Goal: Information Seeking & Learning: Check status

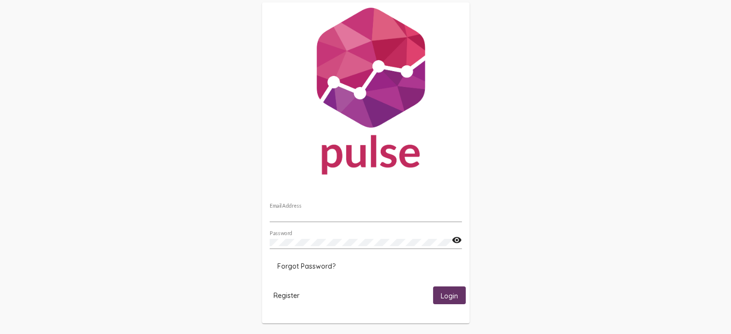
scroll to position [21, 0]
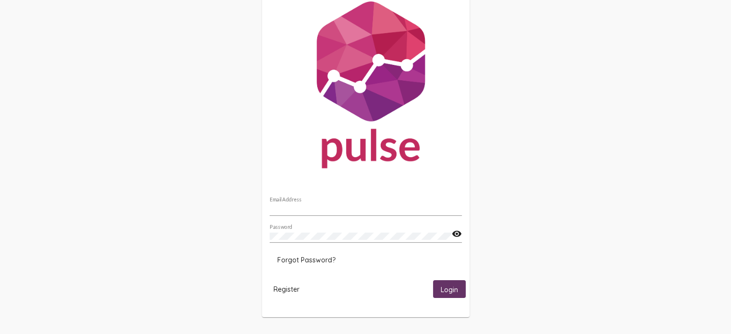
type input "[EMAIL_ADDRESS][DOMAIN_NAME]"
click at [446, 286] on span "Login" at bounding box center [449, 289] width 17 height 9
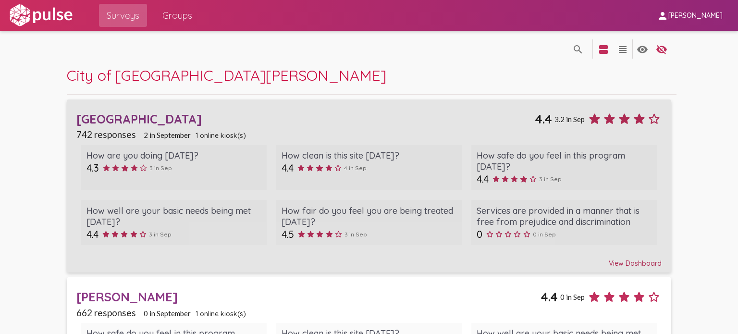
click at [625, 265] on div "View Dashboard" at bounding box center [369, 258] width 586 height 17
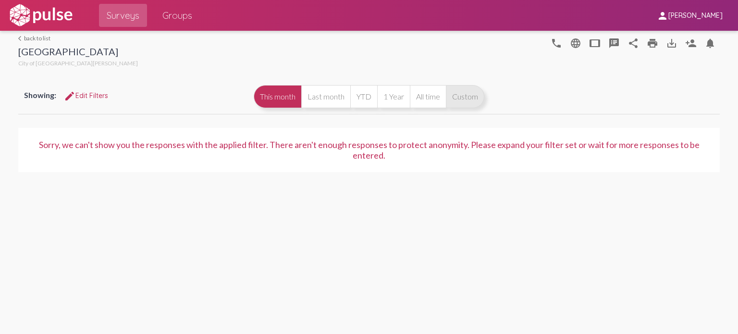
click at [461, 99] on button "Custom" at bounding box center [465, 96] width 38 height 23
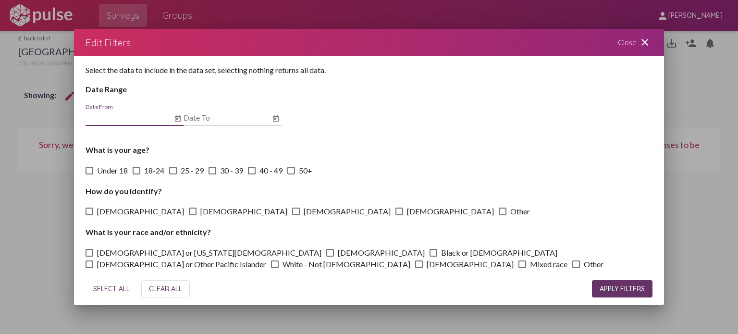
click at [149, 119] on input "Date From" at bounding box center [129, 117] width 87 height 9
click at [182, 121] on button "Open calendar" at bounding box center [178, 119] width 12 height 12
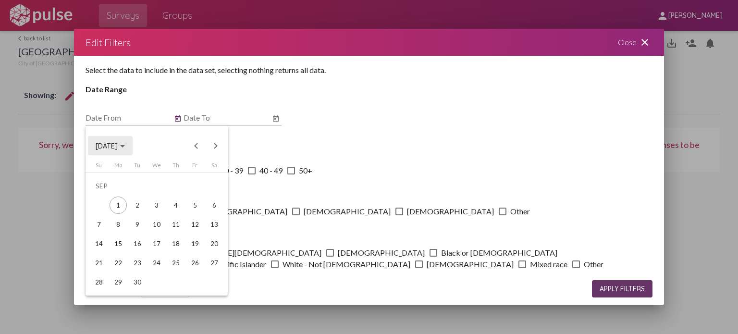
click at [125, 145] on div "Choose month and year" at bounding box center [122, 146] width 5 height 2
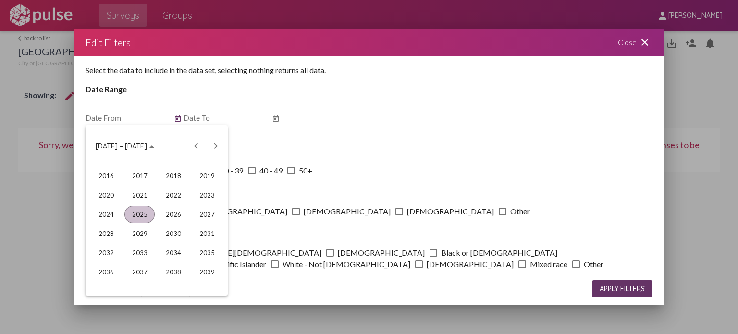
click at [138, 209] on div "2025" at bounding box center [140, 214] width 30 height 17
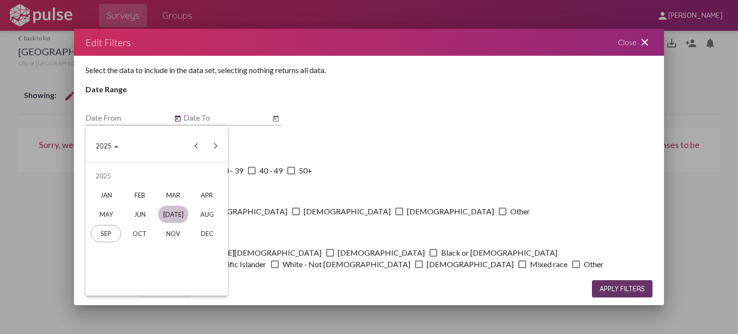
click at [170, 216] on div "[DATE]" at bounding box center [173, 214] width 30 height 17
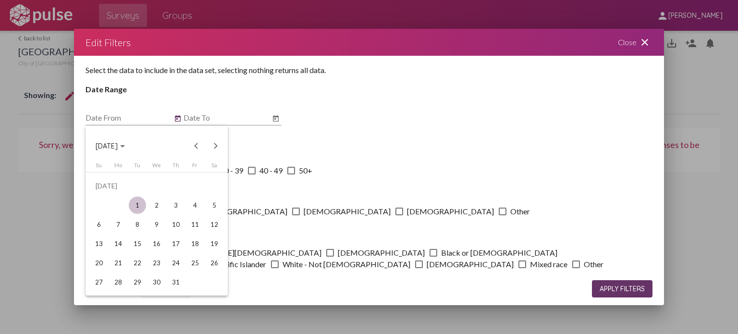
click at [141, 205] on div "1" at bounding box center [137, 205] width 17 height 17
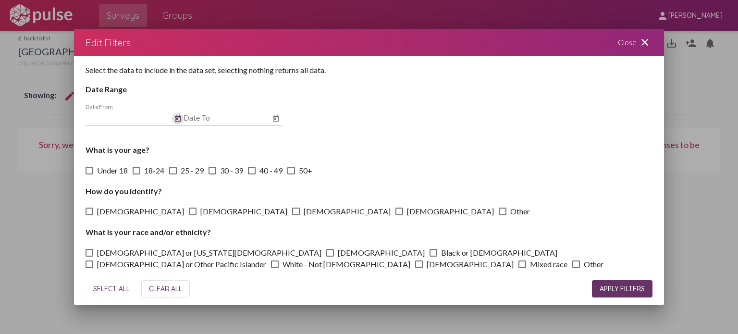
type input "[DATE]"
click at [270, 120] on button "Open calendar" at bounding box center [276, 119] width 12 height 12
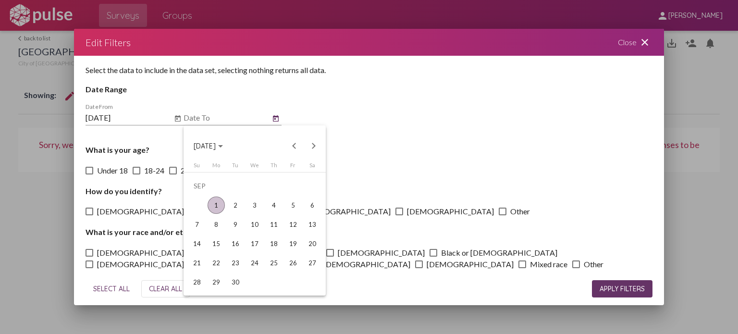
click at [213, 206] on div "1" at bounding box center [216, 205] width 17 height 17
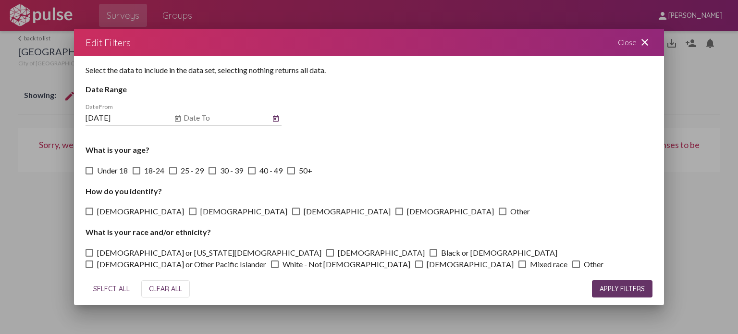
type input "[DATE]"
click at [408, 161] on div "What is your age? Under [PHONE_NUMBER] - 29 30 - 39 40 - 49 50+" at bounding box center [370, 160] width 568 height 31
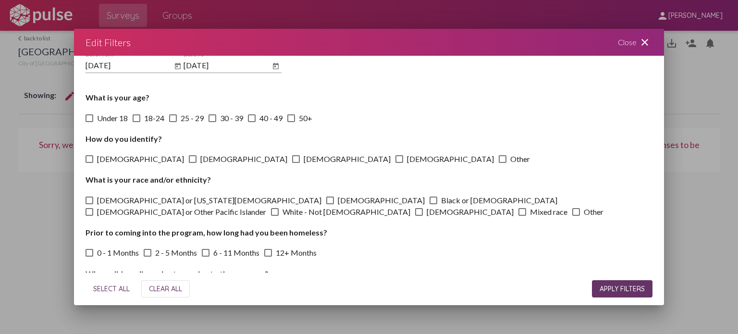
scroll to position [125, 0]
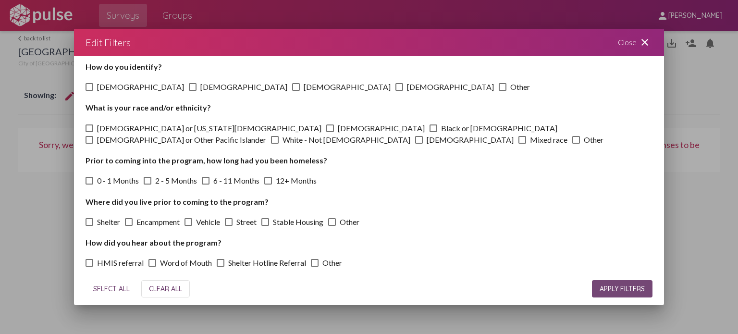
click at [608, 286] on span "APPLY FILTERS" at bounding box center [622, 289] width 45 height 9
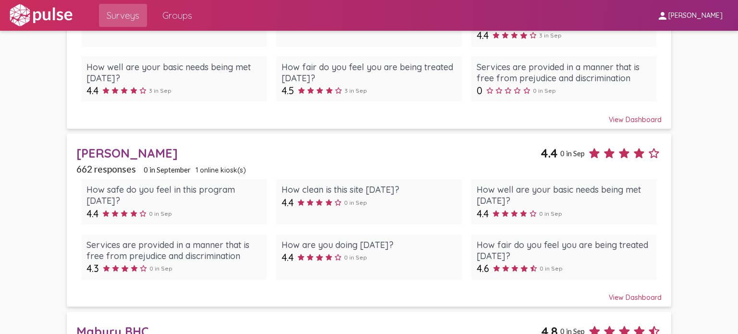
scroll to position [144, 0]
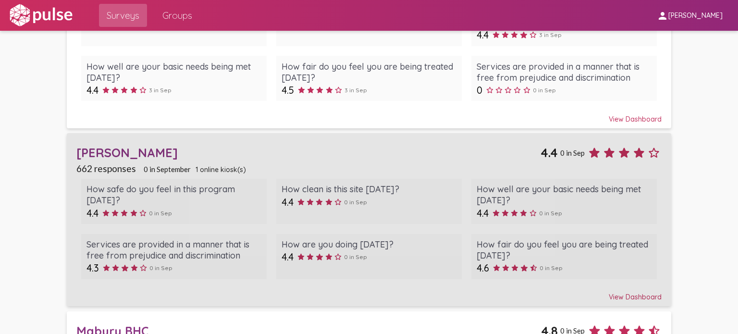
click at [635, 293] on div "View Dashboard" at bounding box center [369, 292] width 586 height 17
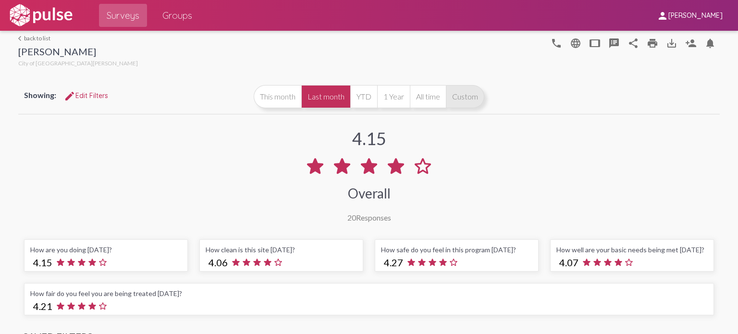
click at [453, 100] on button "Custom" at bounding box center [465, 96] width 38 height 23
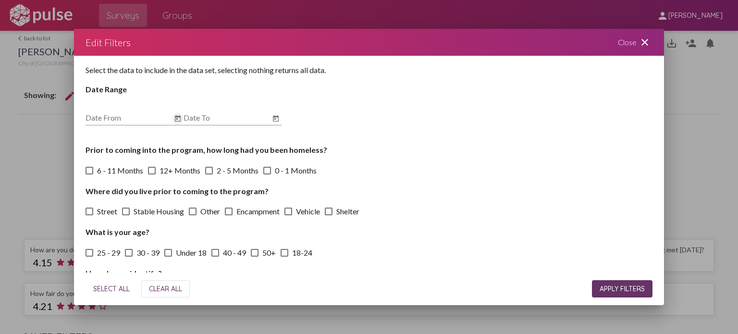
click at [181, 123] on icon "Open calendar" at bounding box center [178, 119] width 8 height 12
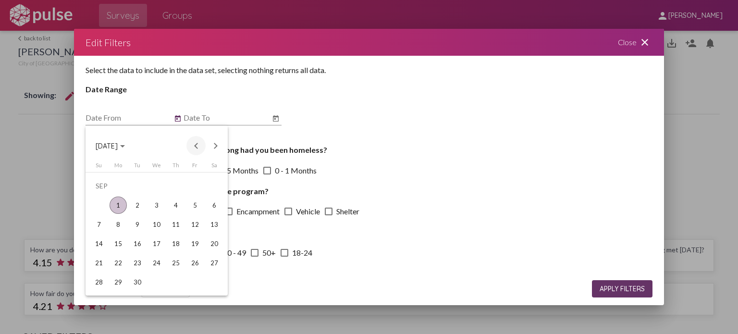
click at [194, 148] on button "Previous month" at bounding box center [196, 145] width 19 height 19
click at [140, 206] on div "1" at bounding box center [137, 205] width 17 height 17
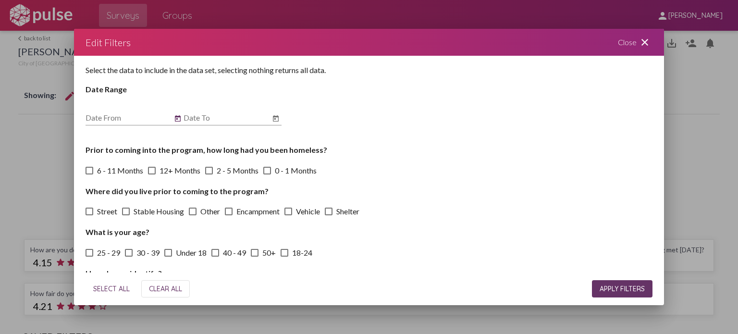
type input "[DATE]"
click at [272, 121] on icon "Open calendar" at bounding box center [276, 119] width 8 height 12
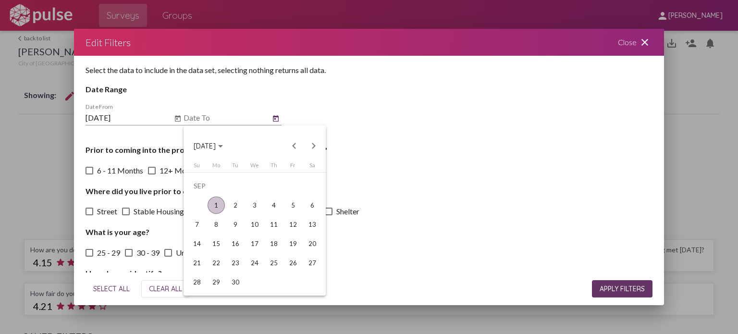
click at [214, 205] on div "1" at bounding box center [216, 205] width 17 height 17
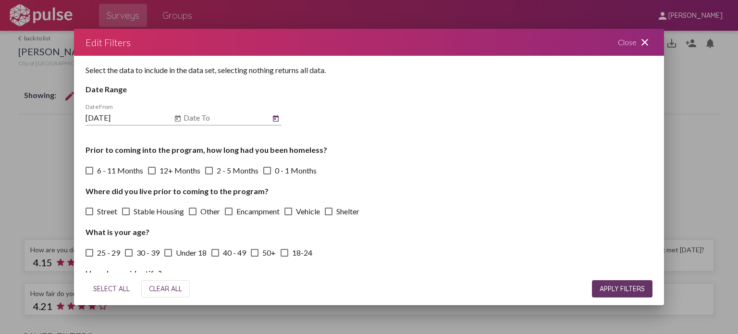
type input "[DATE]"
click at [613, 287] on span "APPLY FILTERS" at bounding box center [622, 289] width 45 height 9
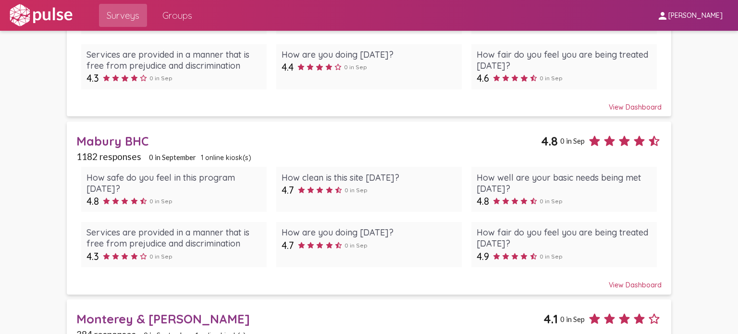
scroll to position [317, 0]
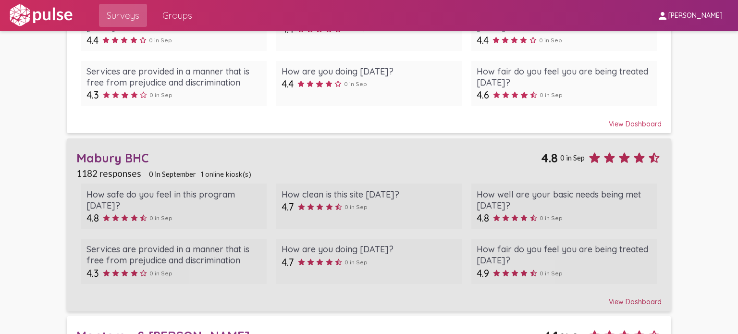
click at [632, 300] on div "View Dashboard" at bounding box center [369, 297] width 586 height 17
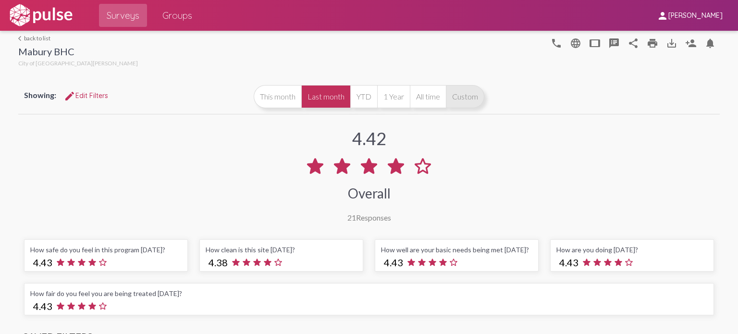
click at [465, 99] on button "Custom" at bounding box center [465, 96] width 38 height 23
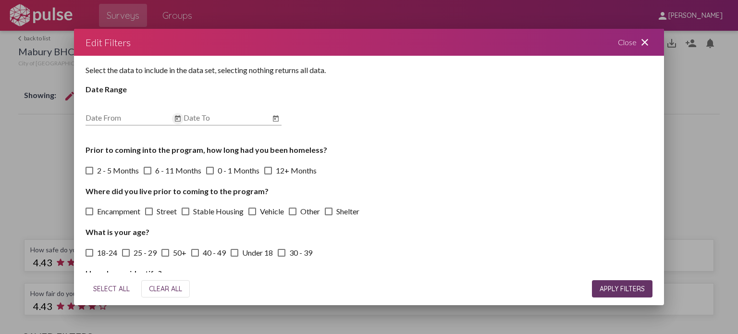
click at [179, 117] on icon "Open calendar" at bounding box center [178, 118] width 6 height 6
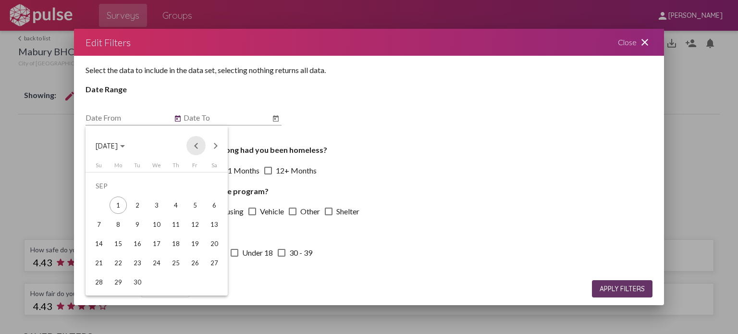
click at [198, 145] on button "Previous month" at bounding box center [196, 145] width 19 height 19
click at [131, 203] on div "1" at bounding box center [137, 205] width 17 height 17
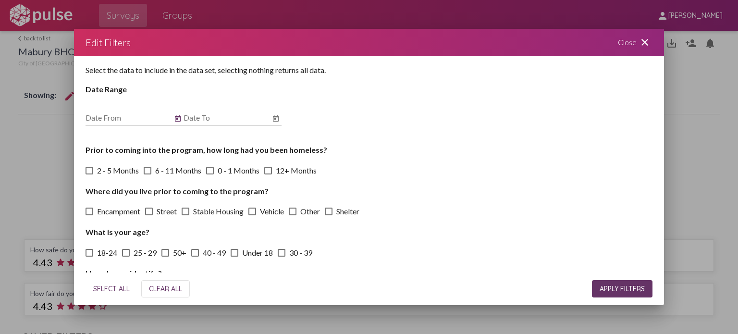
type input "[DATE]"
click at [271, 118] on button "Open calendar" at bounding box center [276, 119] width 12 height 12
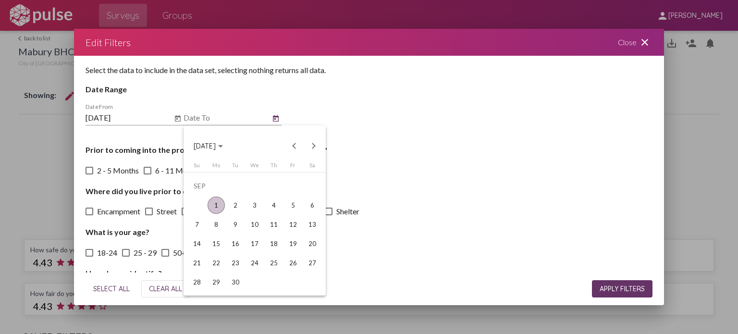
click at [215, 206] on div "1" at bounding box center [216, 205] width 17 height 17
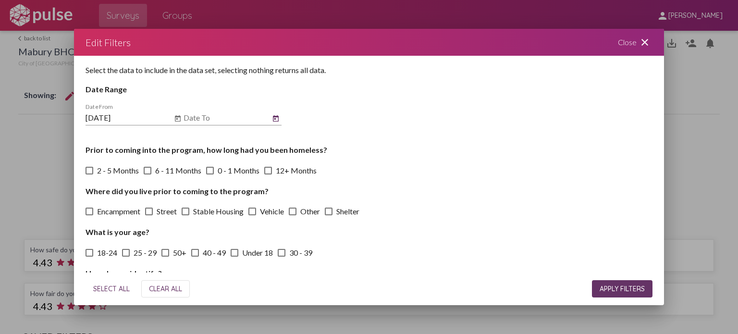
type input "[DATE]"
click at [617, 287] on span "APPLY FILTERS" at bounding box center [622, 289] width 45 height 9
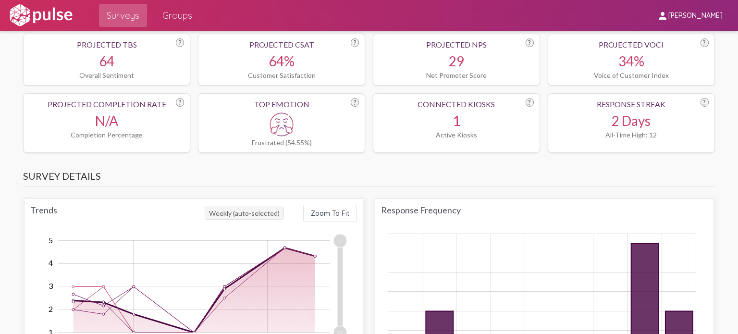
scroll to position [240, 0]
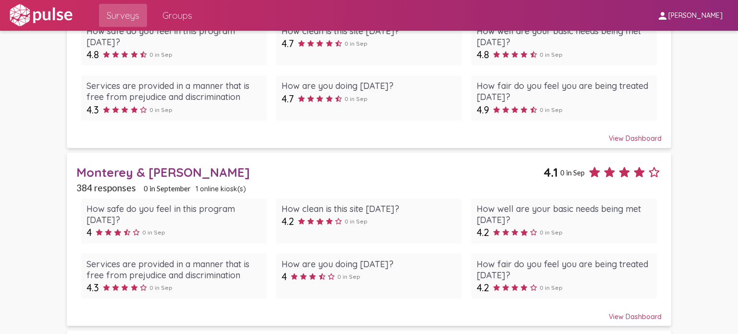
scroll to position [529, 0]
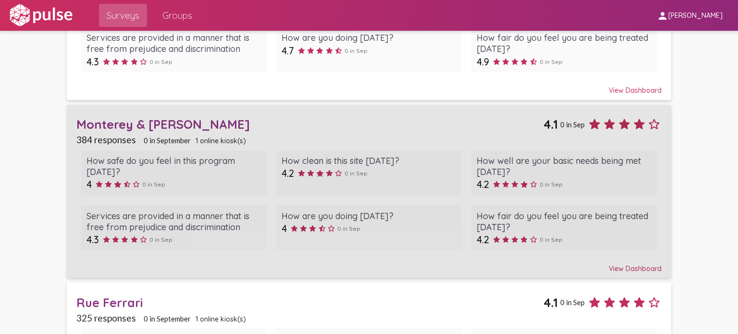
click at [614, 265] on div "View Dashboard" at bounding box center [369, 264] width 586 height 17
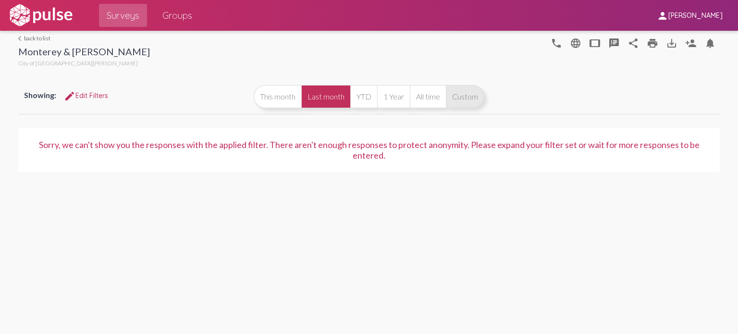
click at [469, 104] on button "Custom" at bounding box center [465, 96] width 38 height 23
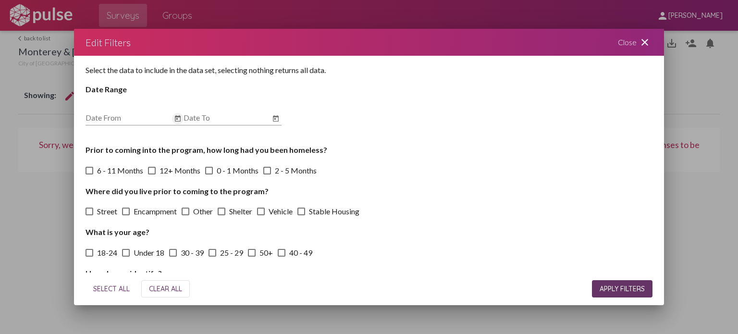
click at [173, 118] on button "Open calendar" at bounding box center [178, 119] width 12 height 12
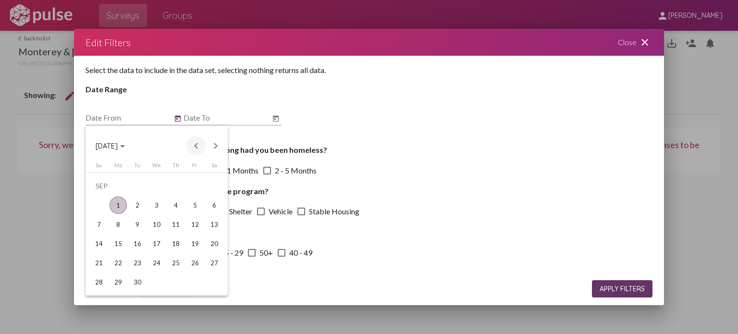
click at [196, 148] on button "Previous month" at bounding box center [196, 145] width 19 height 19
click at [137, 207] on div "1" at bounding box center [137, 205] width 17 height 17
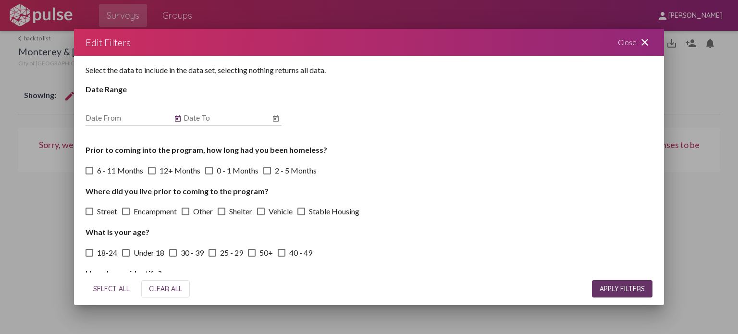
type input "[DATE]"
click at [277, 120] on icon "Open calendar" at bounding box center [276, 119] width 8 height 12
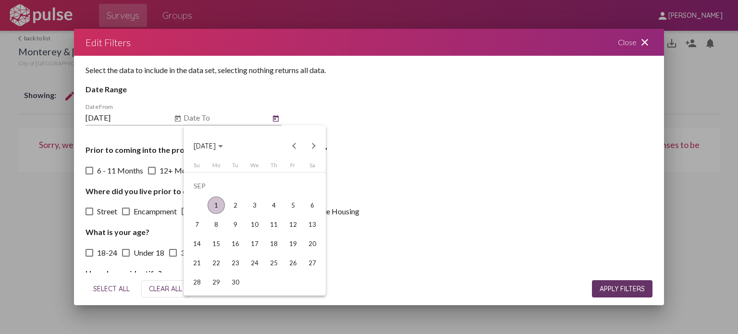
click at [214, 209] on div "1" at bounding box center [216, 205] width 17 height 17
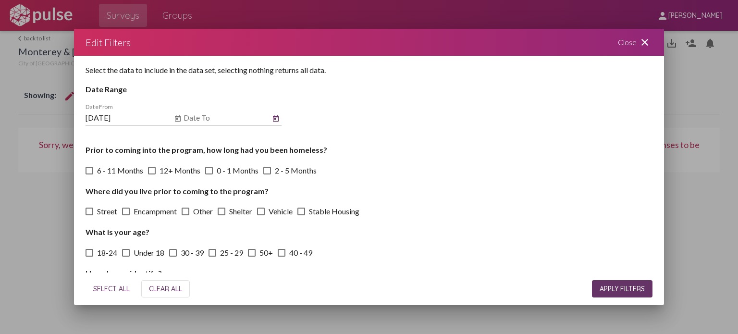
type input "[DATE]"
click at [643, 284] on button "APPLY FILTERS" at bounding box center [622, 288] width 61 height 17
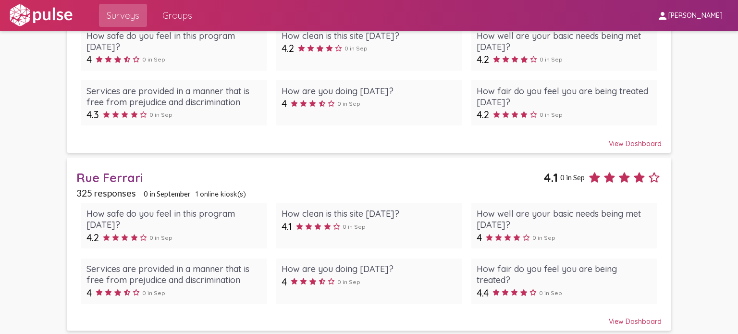
scroll to position [654, 0]
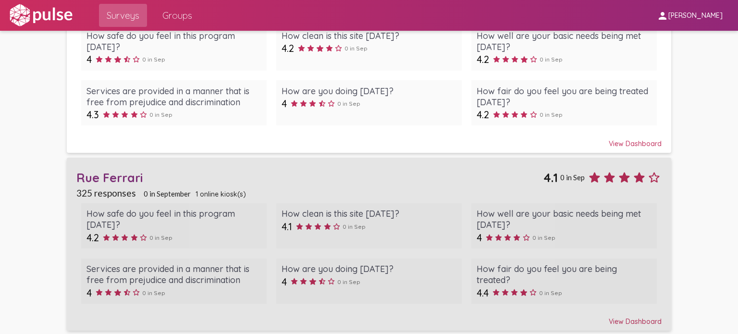
click at [625, 322] on div "View Dashboard" at bounding box center [369, 317] width 586 height 17
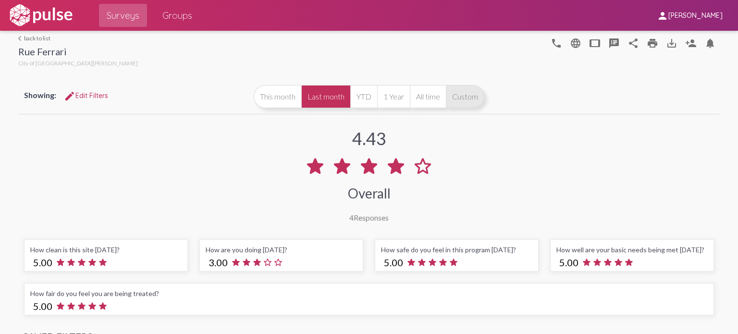
click at [470, 98] on button "Custom" at bounding box center [465, 96] width 38 height 23
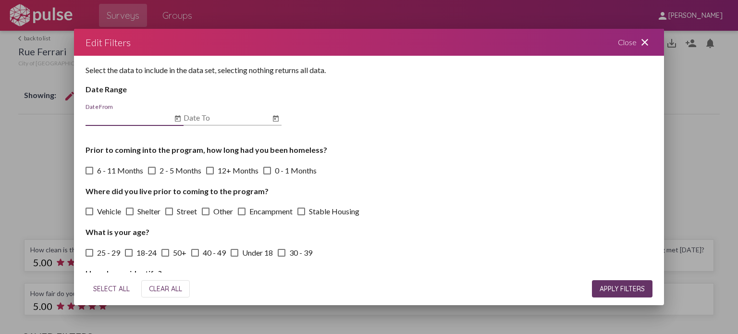
click at [173, 118] on button "Open calendar" at bounding box center [178, 119] width 12 height 12
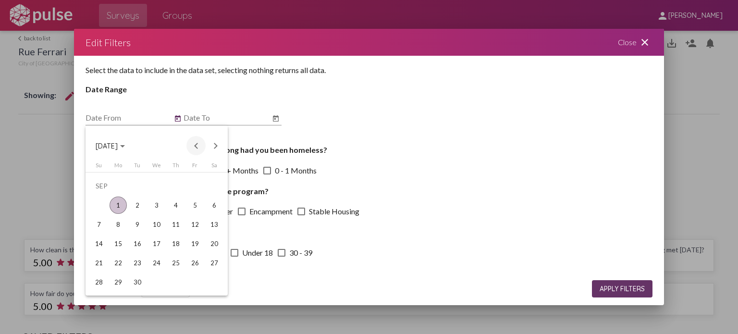
click at [198, 144] on button "Previous month" at bounding box center [196, 145] width 19 height 19
click at [137, 207] on div "1" at bounding box center [137, 205] width 17 height 17
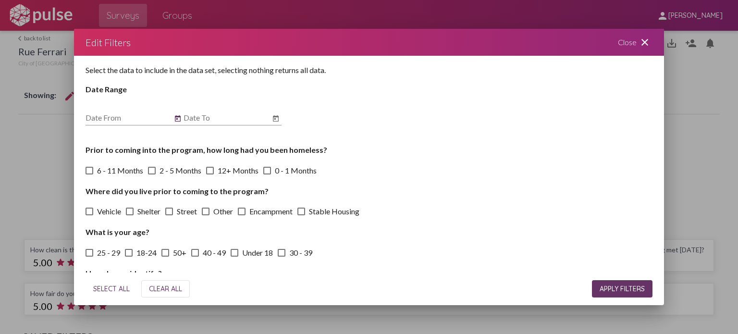
type input "[DATE]"
click at [276, 119] on icon "Open calendar" at bounding box center [276, 119] width 8 height 12
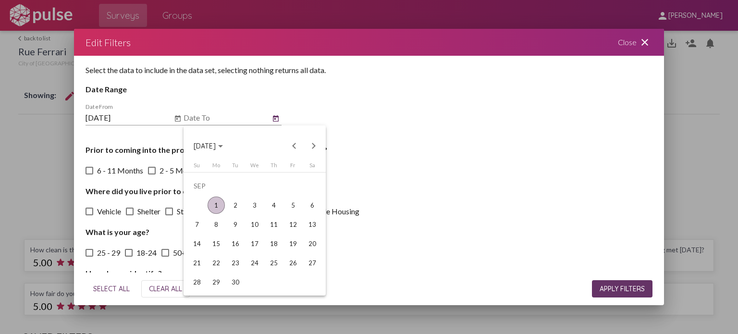
click at [213, 208] on div "1" at bounding box center [216, 205] width 17 height 17
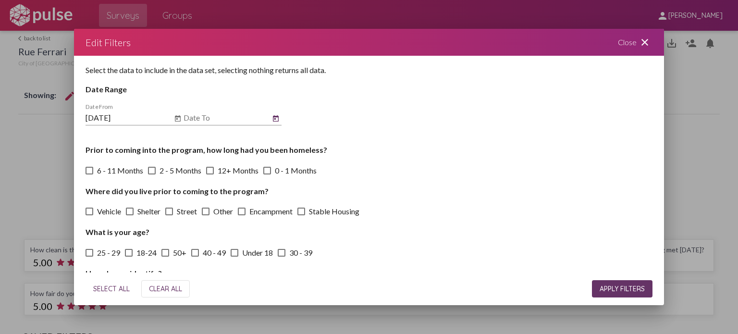
type input "[DATE]"
click at [623, 286] on span "APPLY FILTERS" at bounding box center [622, 289] width 45 height 9
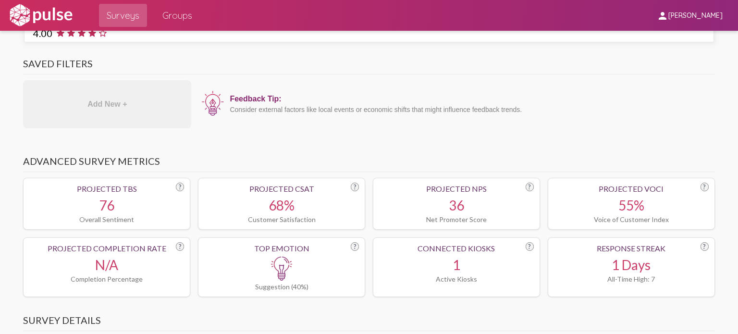
scroll to position [337, 0]
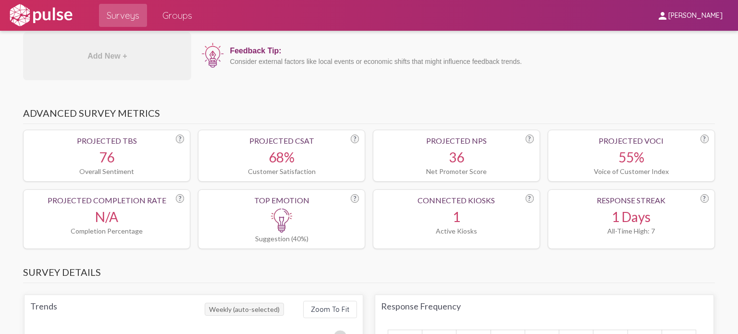
click at [288, 237] on div "Suggestion (40%)" at bounding box center [281, 239] width 155 height 8
click at [299, 235] on div "Suggestion (40%)" at bounding box center [281, 239] width 155 height 8
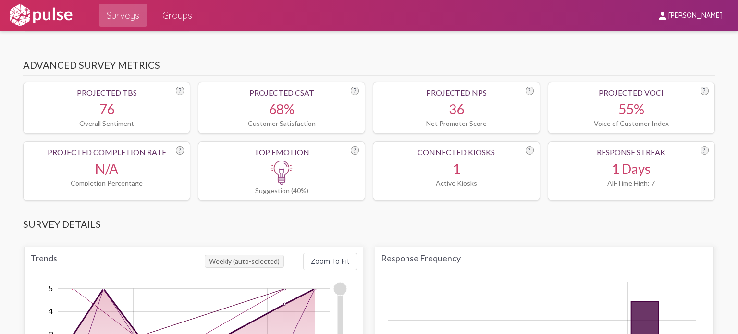
scroll to position [433, 0]
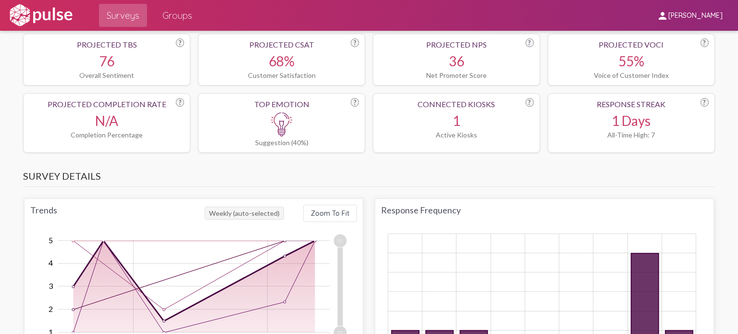
click at [350, 103] on div "Top Emotion" at bounding box center [281, 104] width 155 height 9
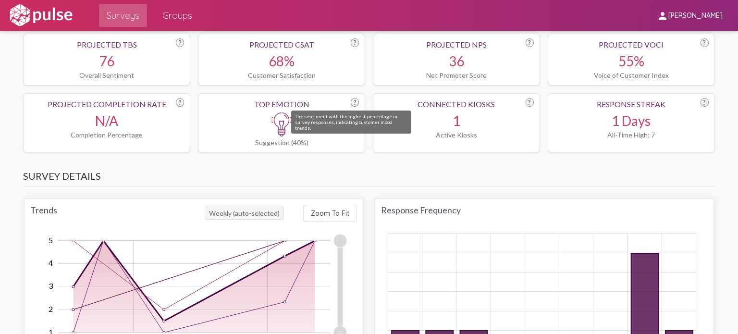
click at [352, 101] on div "?" at bounding box center [355, 102] width 8 height 9
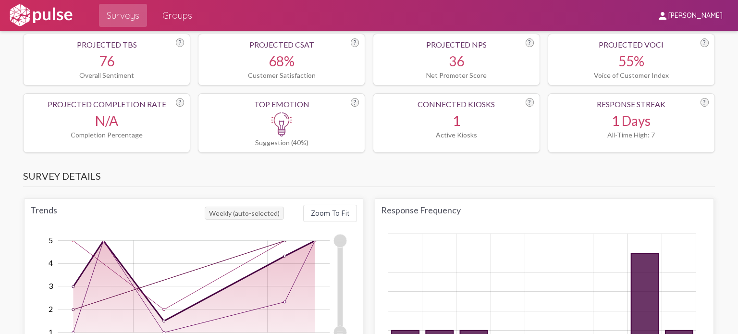
click at [351, 99] on div "?" at bounding box center [355, 102] width 8 height 9
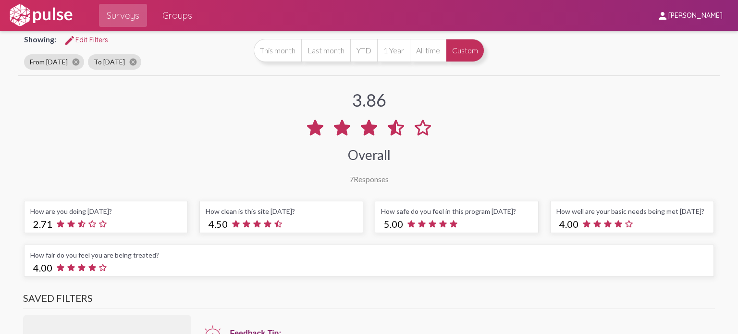
scroll to position [0, 0]
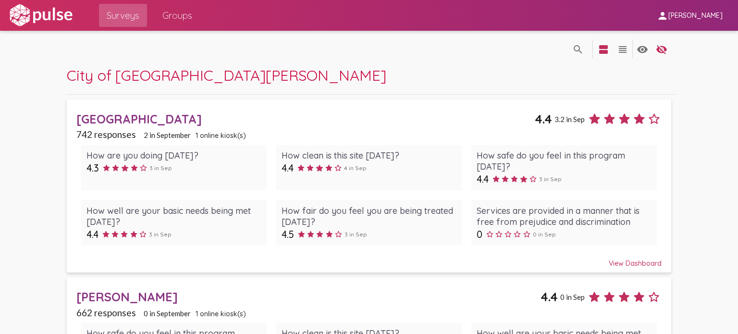
click at [625, 262] on div "View Dashboard" at bounding box center [369, 258] width 586 height 17
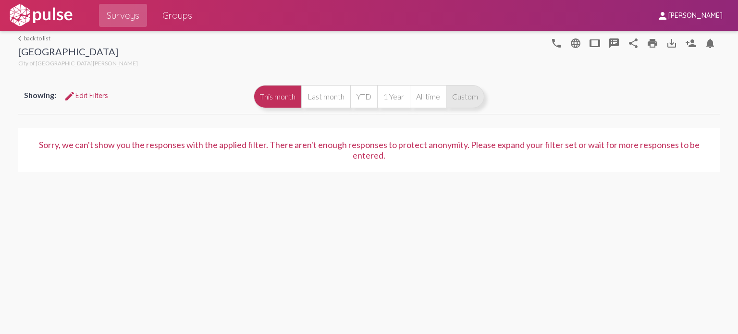
click at [463, 94] on button "Custom" at bounding box center [465, 96] width 38 height 23
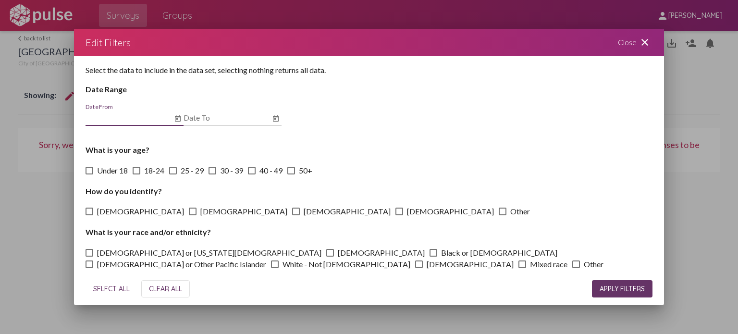
click at [178, 119] on icon "Open calendar" at bounding box center [178, 119] width 8 height 12
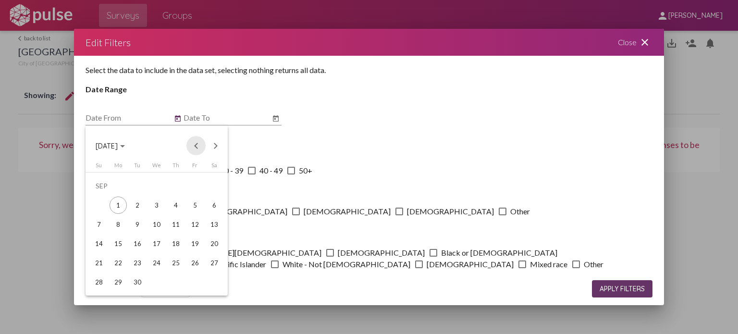
click at [198, 145] on button "Previous month" at bounding box center [196, 145] width 19 height 19
click at [137, 205] on div "1" at bounding box center [137, 205] width 17 height 17
type input "[DATE]"
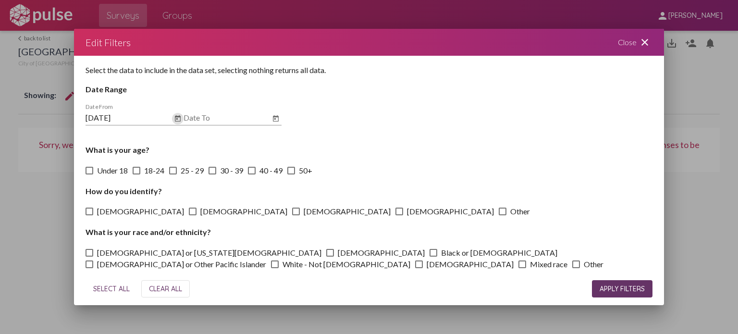
click at [273, 121] on icon "Open calendar" at bounding box center [276, 118] width 6 height 6
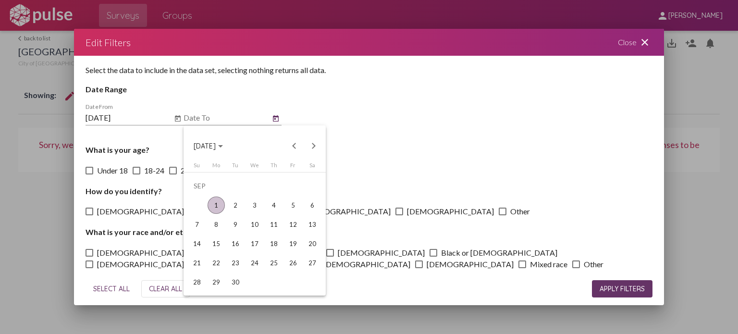
click at [215, 205] on div "1" at bounding box center [216, 205] width 17 height 17
type input "[DATE]"
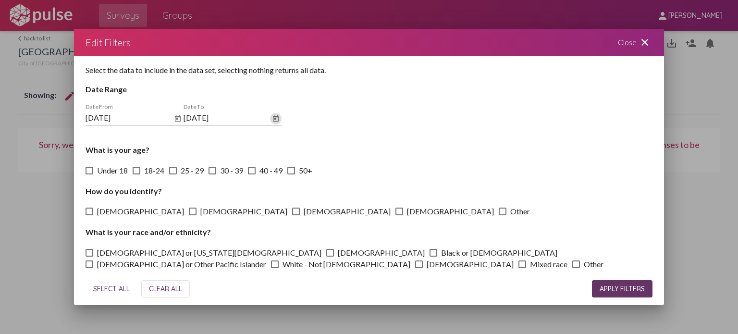
click at [622, 288] on span "APPLY FILTERS" at bounding box center [622, 289] width 45 height 9
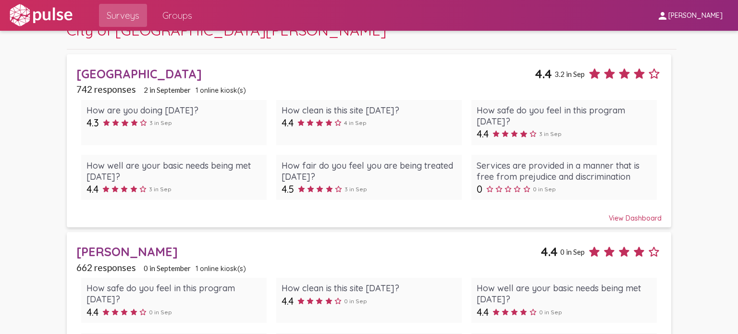
scroll to position [144, 0]
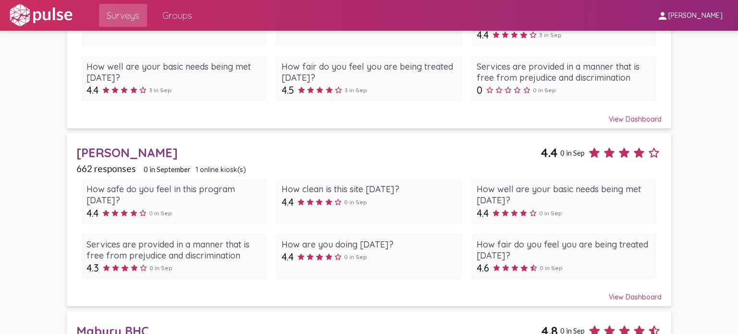
click at [620, 300] on div "View Dashboard" at bounding box center [369, 292] width 586 height 17
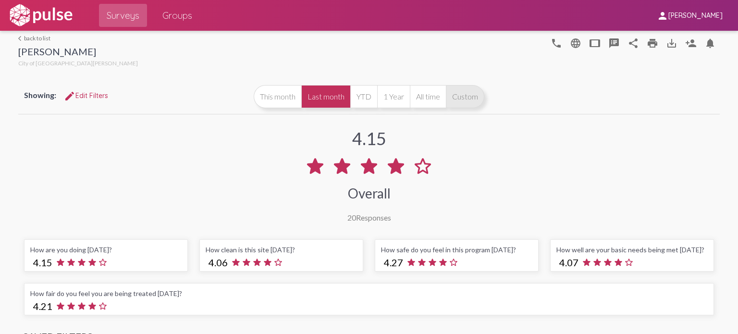
click at [465, 89] on button "Custom" at bounding box center [465, 96] width 38 height 23
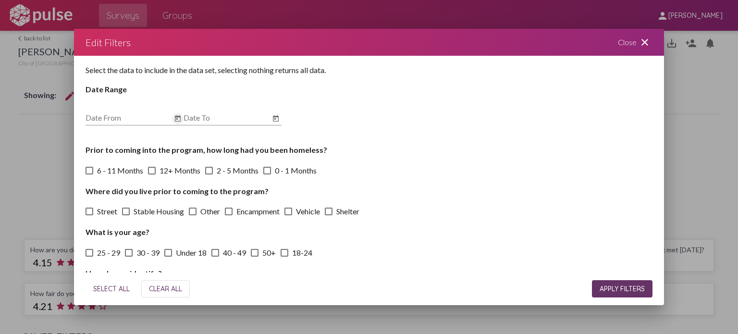
click at [179, 121] on icon "Open calendar" at bounding box center [178, 118] width 6 height 6
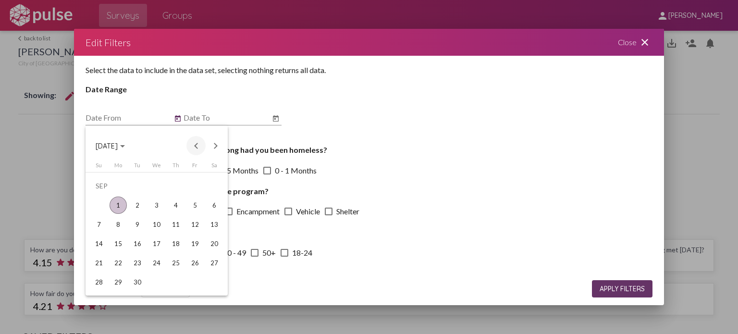
click at [194, 144] on button "Previous month" at bounding box center [196, 145] width 19 height 19
click at [131, 202] on div "1" at bounding box center [137, 205] width 17 height 17
type input "[DATE]"
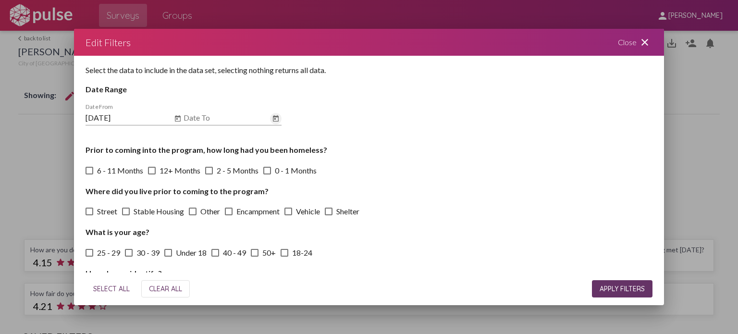
click at [276, 120] on icon "Open calendar" at bounding box center [276, 119] width 8 height 12
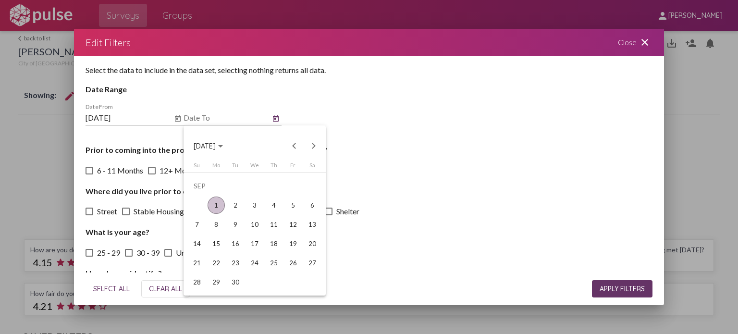
click at [214, 201] on div "1" at bounding box center [216, 205] width 17 height 17
type input "[DATE]"
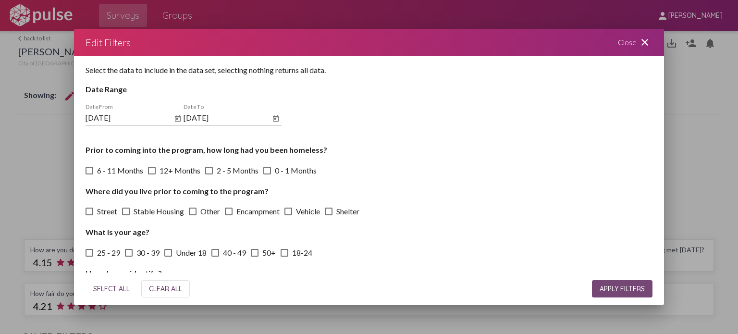
click at [618, 283] on button "APPLY FILTERS" at bounding box center [622, 288] width 61 height 17
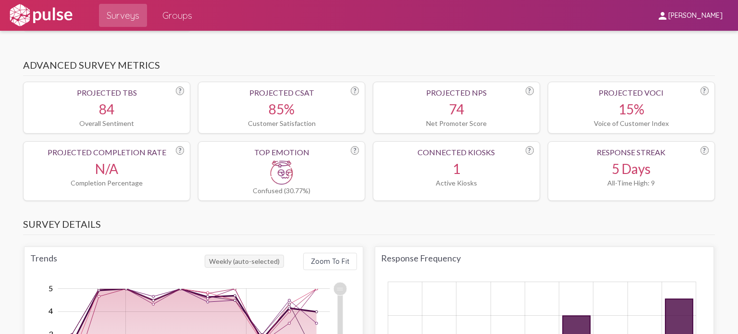
scroll to position [337, 0]
